Goal: Task Accomplishment & Management: Use online tool/utility

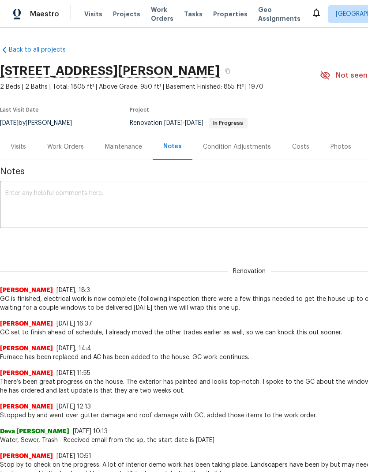
scroll to position [19, 0]
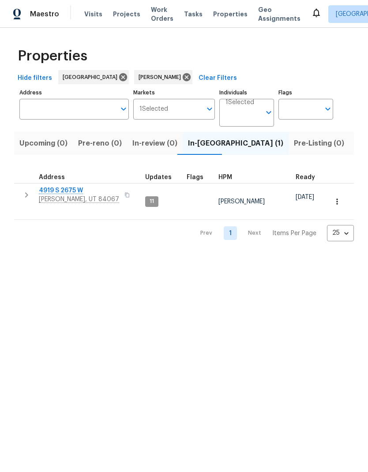
click at [355, 147] on span "Listed (11)" at bounding box center [372, 143] width 35 height 12
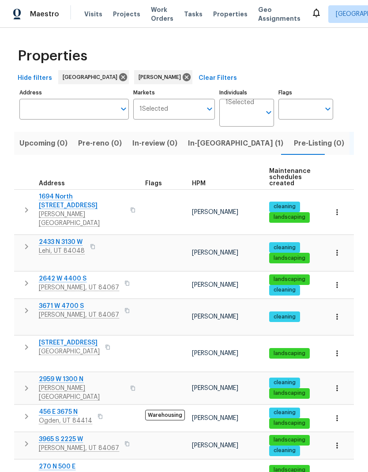
scroll to position [7, 0]
click at [66, 444] on span "[PERSON_NAME], UT 84067" at bounding box center [79, 448] width 80 height 9
click at [339, 441] on icon "button" at bounding box center [337, 445] width 9 height 9
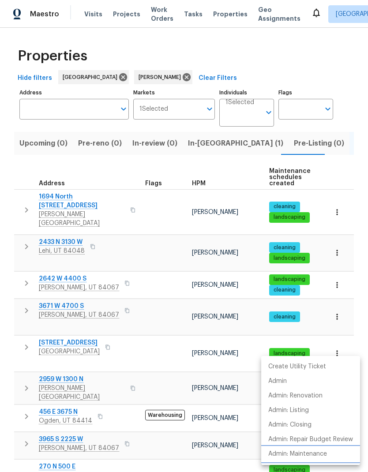
click at [320, 453] on p "Admin: Maintenance" at bounding box center [297, 454] width 59 height 9
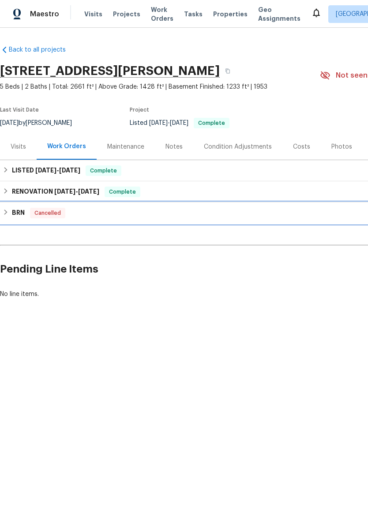
click at [13, 214] on h6 "BRN" at bounding box center [18, 213] width 13 height 11
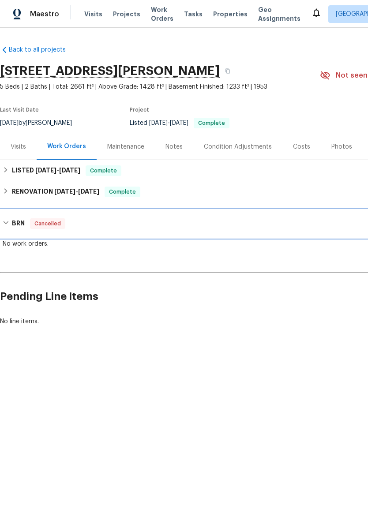
click at [10, 224] on div "BRN Cancelled" at bounding box center [250, 224] width 494 height 11
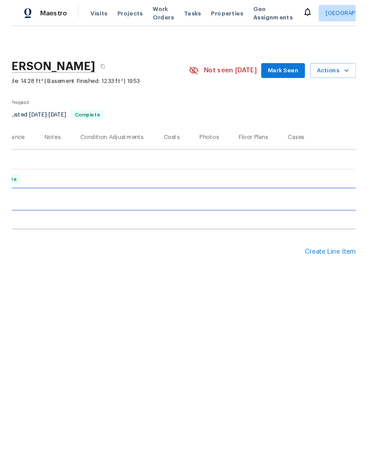
scroll to position [0, 131]
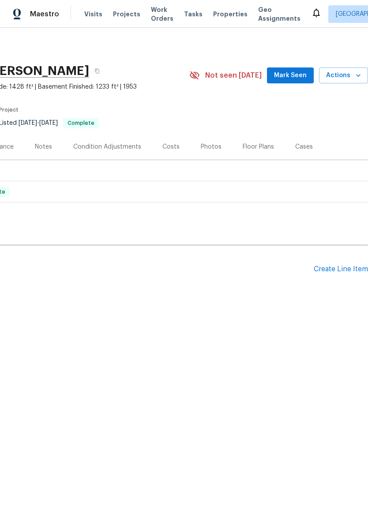
click at [336, 270] on div "Create Line Item" at bounding box center [341, 269] width 54 height 8
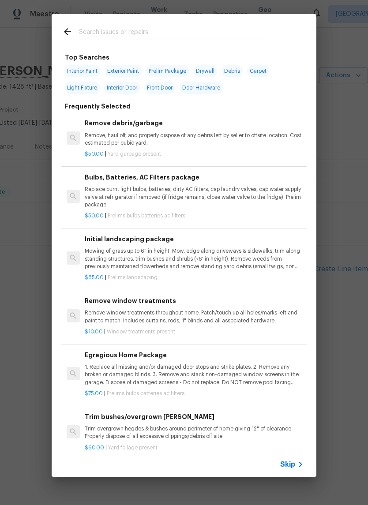
click at [170, 29] on input "text" at bounding box center [172, 32] width 187 height 13
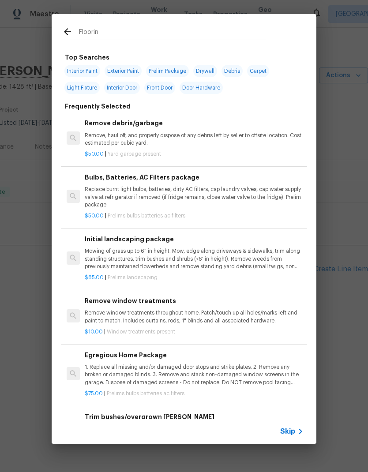
type input "Flooring"
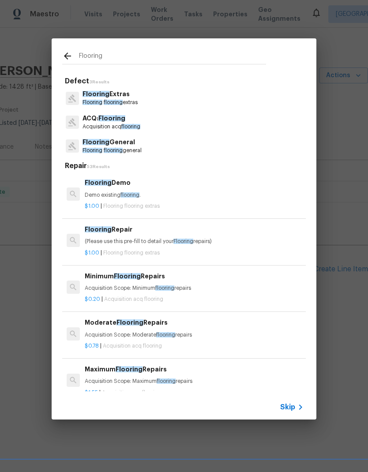
click at [140, 148] on p "Flooring flooring general" at bounding box center [112, 151] width 59 height 8
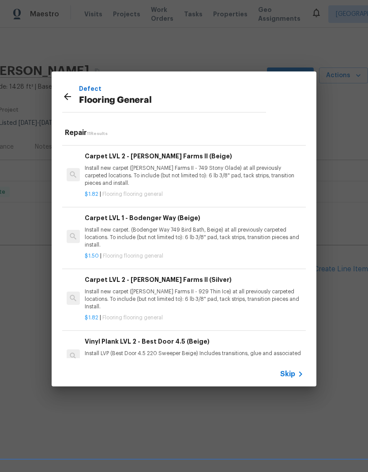
scroll to position [319, 0]
click at [228, 227] on p "Install new carpet. (Bodenger Way 749 Bird Bath, Beige) at all previously carpe…" at bounding box center [194, 237] width 219 height 23
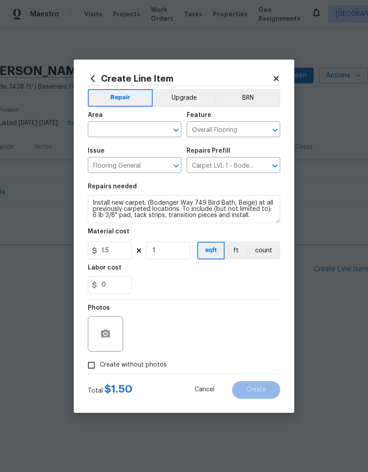
click at [129, 132] on input "text" at bounding box center [122, 131] width 69 height 14
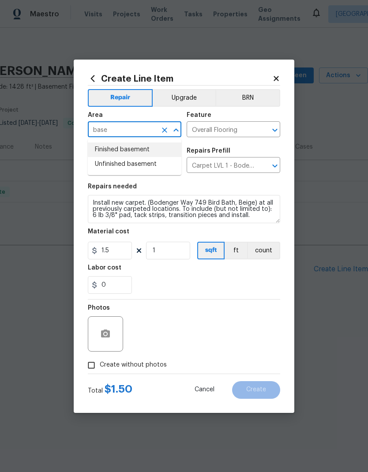
click at [152, 149] on li "Finished basement" at bounding box center [135, 150] width 94 height 15
type input "Finished basement"
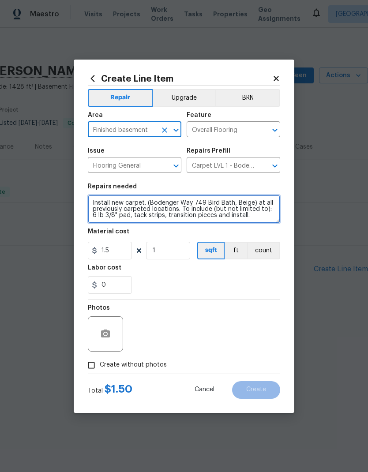
click at [91, 203] on textarea "Install new carpet. (Bodenger Way 749 Bird Bath, Beige) at all previously carpe…" at bounding box center [184, 209] width 192 height 28
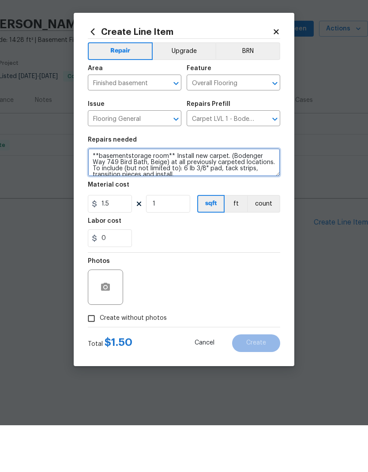
type textarea "**basementstorage room** Install new carpet. (Bodenger Way 749 Bird Bath, Beige…"
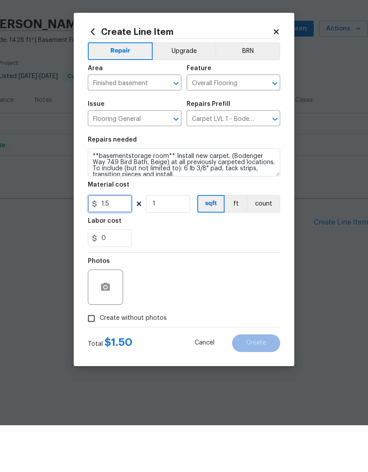
click at [117, 242] on input "1.5" at bounding box center [110, 251] width 44 height 18
type input "1.55"
click at [177, 242] on input "1" at bounding box center [168, 251] width 44 height 18
type input "100"
click at [256, 252] on section "Repairs needed **basementstorage room** Install new carpet. (Bodenger Way 749 B…" at bounding box center [184, 238] width 192 height 121
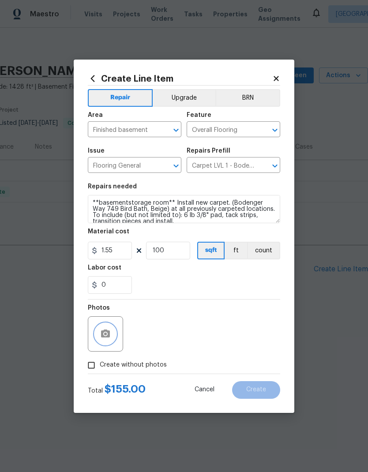
click at [113, 336] on button "button" at bounding box center [105, 334] width 21 height 21
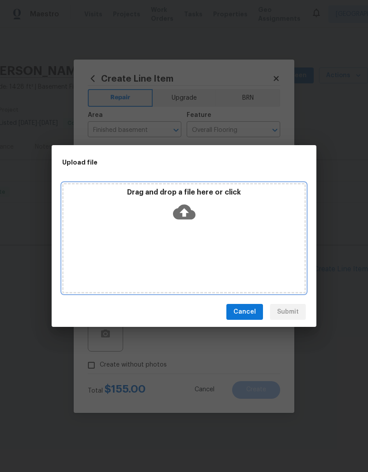
click at [243, 229] on div "Drag and drop a file here or click" at bounding box center [184, 238] width 244 height 110
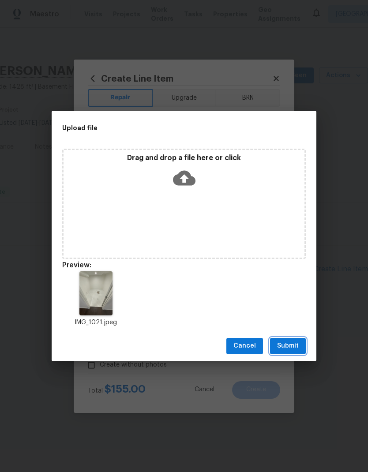
click at [294, 347] on span "Submit" at bounding box center [288, 346] width 22 height 11
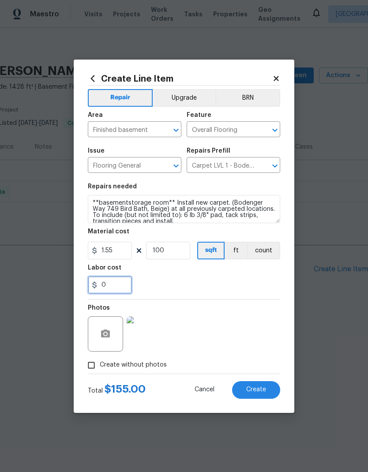
click at [121, 288] on input "0" at bounding box center [110, 285] width 44 height 18
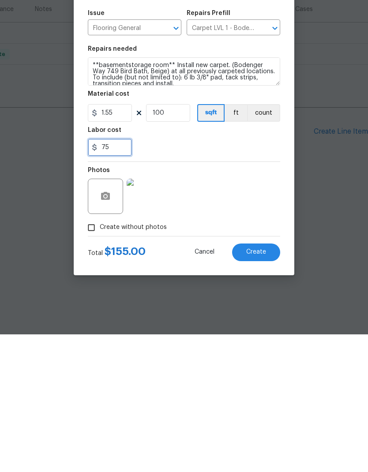
type input "75"
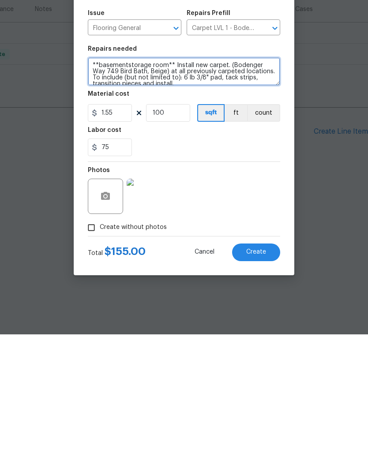
click at [165, 195] on textarea "**basementstorage room** Install new carpet. (Bodenger Way 749 Bird Bath, Beige…" at bounding box center [184, 209] width 192 height 28
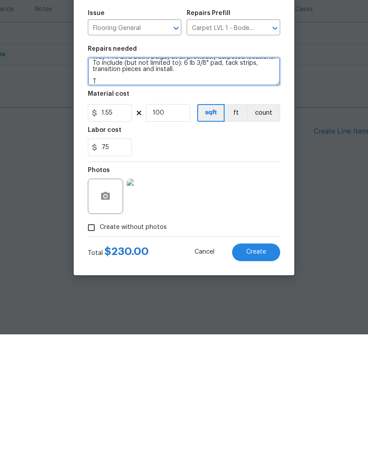
scroll to position [15, 0]
type textarea "**basementstorage room** Install new carpet. (Bodenger Way 749 Bird Bath, Beige…"
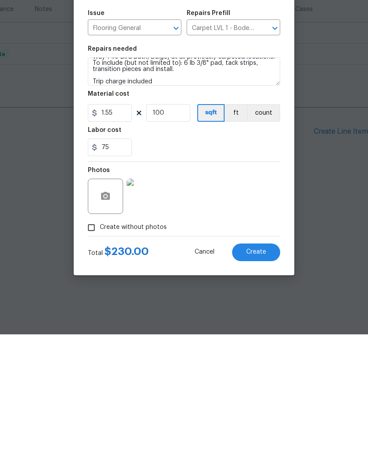
click at [262, 381] on button "Create" at bounding box center [256, 390] width 48 height 18
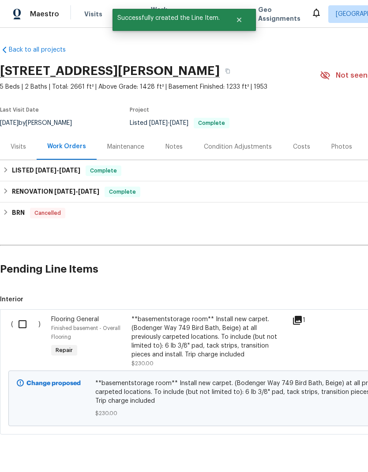
scroll to position [0, 0]
click at [23, 326] on input "checkbox" at bounding box center [25, 324] width 25 height 19
checkbox input "true"
click at [335, 451] on span "Create Work Order" at bounding box center [317, 450] width 59 height 11
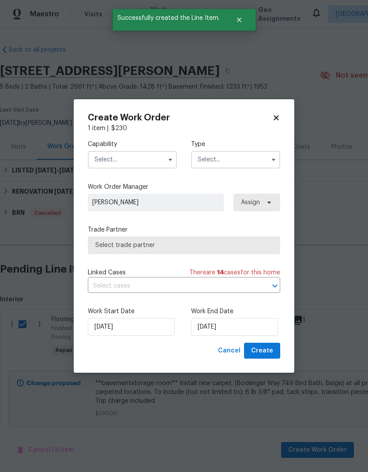
click at [144, 161] on input "text" at bounding box center [132, 160] width 89 height 18
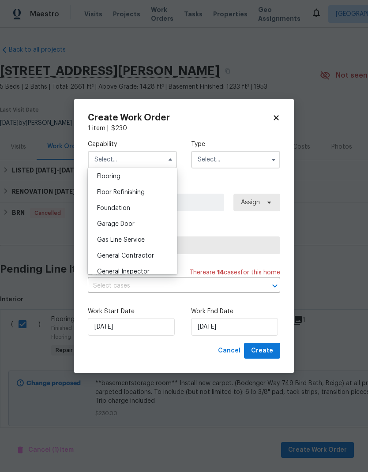
scroll to position [331, 0]
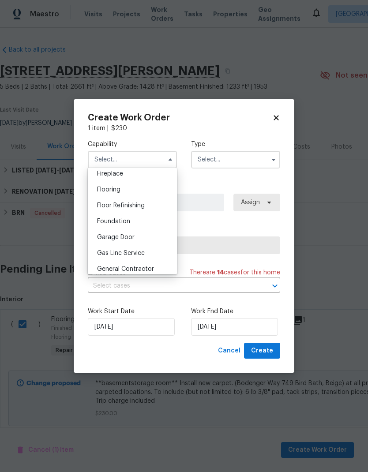
click at [134, 190] on div "Flooring" at bounding box center [132, 190] width 85 height 16
type input "Flooring"
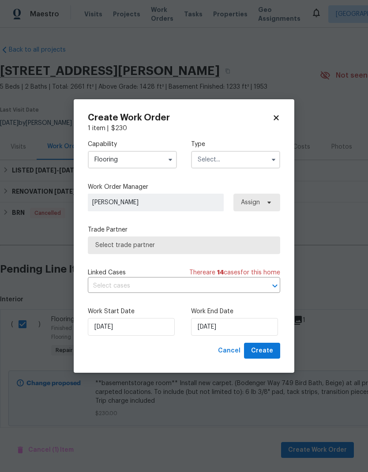
click at [238, 161] on input "text" at bounding box center [235, 160] width 89 height 18
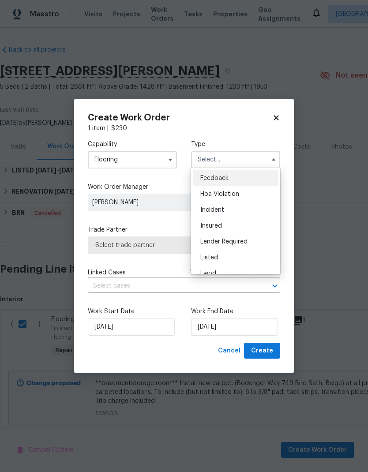
click at [233, 257] on div "Listed" at bounding box center [235, 258] width 85 height 16
type input "Listed"
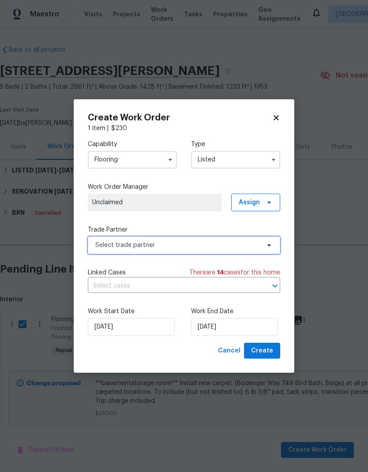
click at [190, 249] on span "Select trade partner" at bounding box center [177, 245] width 165 height 9
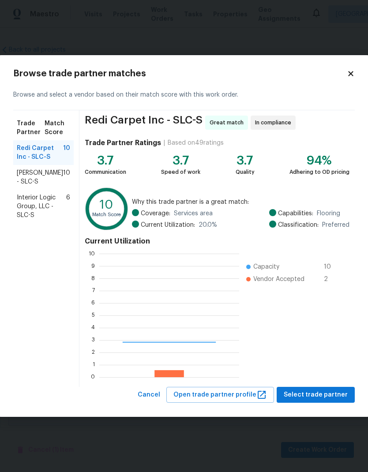
scroll to position [124, 140]
click at [45, 181] on span "Sherwin Williams - SLC-S" at bounding box center [40, 178] width 46 height 18
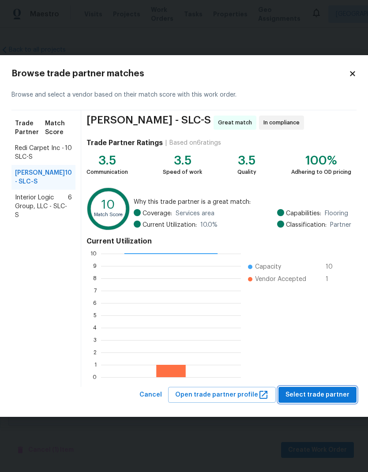
click at [332, 392] on span "Select trade partner" at bounding box center [318, 395] width 64 height 11
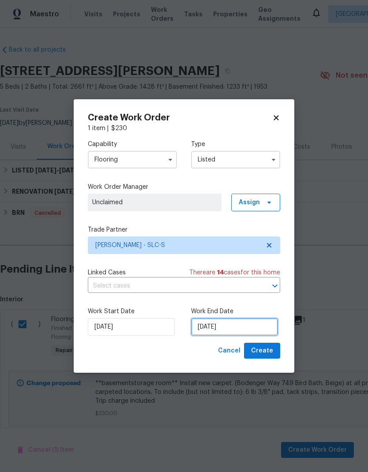
click at [246, 325] on input "10/9/2025" at bounding box center [234, 327] width 87 height 18
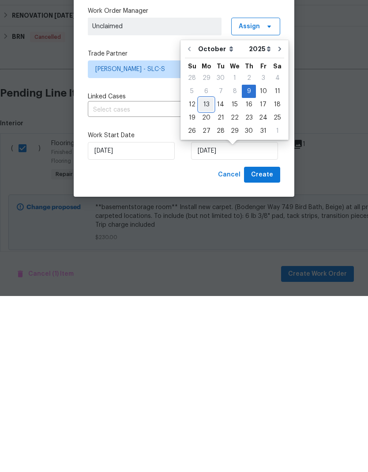
click at [206, 275] on div "13" at bounding box center [206, 281] width 15 height 12
type input "10/13/2025"
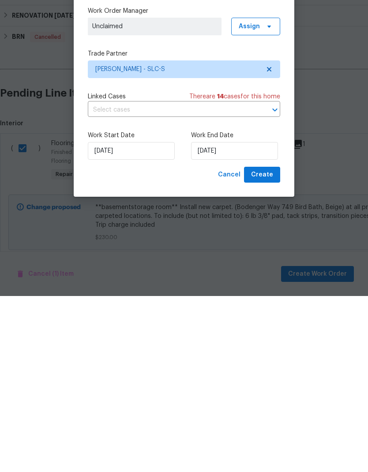
scroll to position [23, 0]
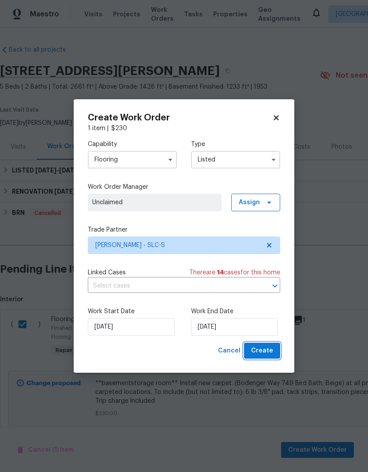
click at [271, 349] on span "Create" at bounding box center [262, 351] width 22 height 11
checkbox input "false"
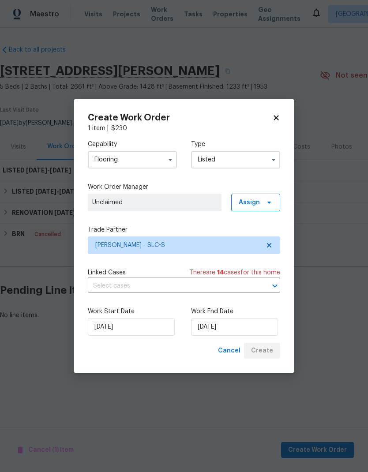
scroll to position [0, 0]
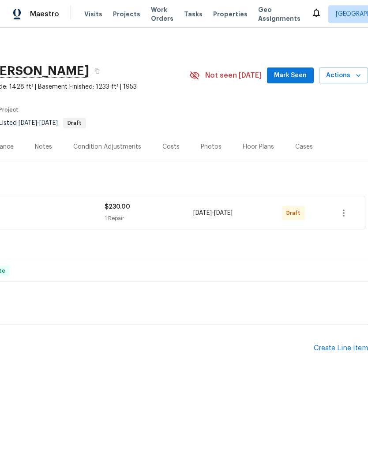
scroll to position [0, 131]
click at [347, 214] on icon "button" at bounding box center [344, 213] width 11 height 11
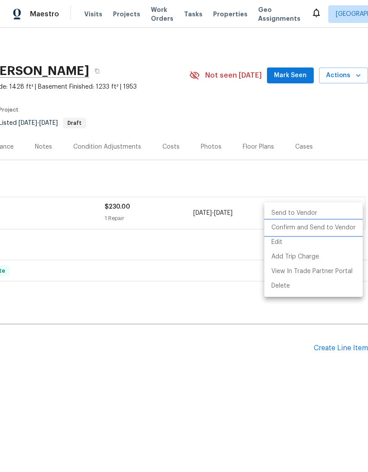
click at [327, 228] on li "Confirm and Send to Vendor" at bounding box center [313, 228] width 98 height 15
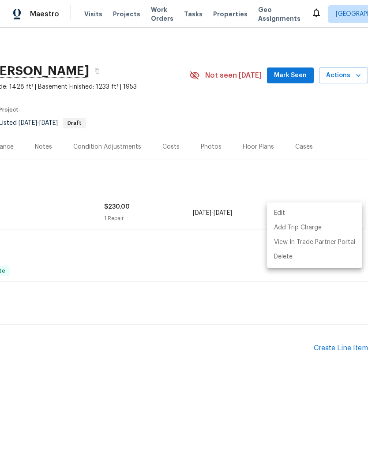
click at [335, 126] on div at bounding box center [184, 236] width 368 height 472
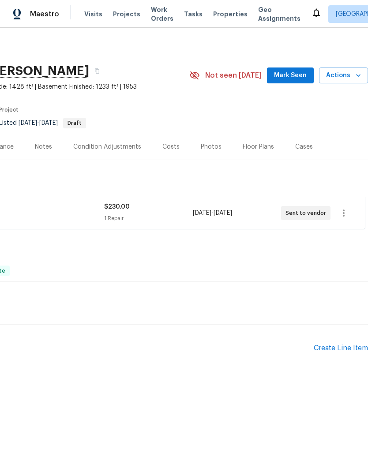
click at [252, 415] on div "Back to all projects 3965 S 2225 W, Roy, UT 84067 5 Beds | 2 Baths | Total: 266…" at bounding box center [184, 233] width 368 height 410
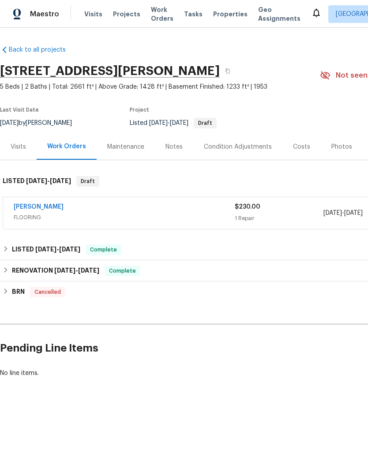
scroll to position [0, 0]
